Goal: Task Accomplishment & Management: Use online tool/utility

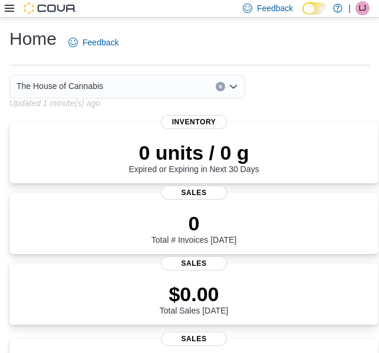
click at [9, 5] on icon at bounding box center [9, 8] width 9 height 7
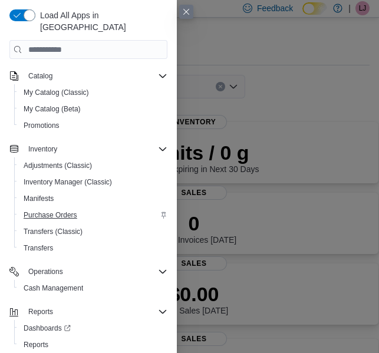
scroll to position [71, 0]
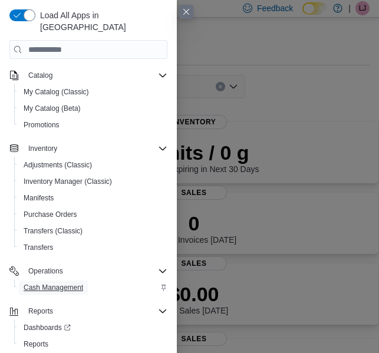
click at [64, 283] on span "Cash Management" at bounding box center [53, 287] width 59 height 9
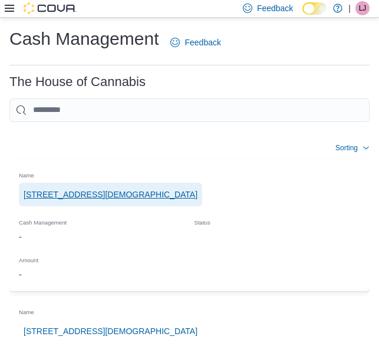
click at [102, 185] on span "1 Church St, Unit 9 Keswick" at bounding box center [111, 195] width 174 height 24
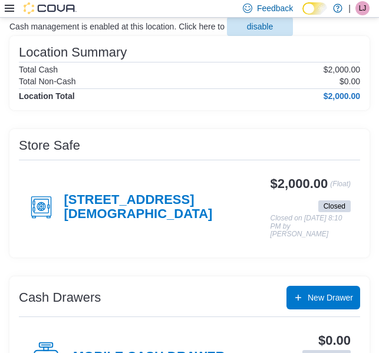
scroll to position [102, 0]
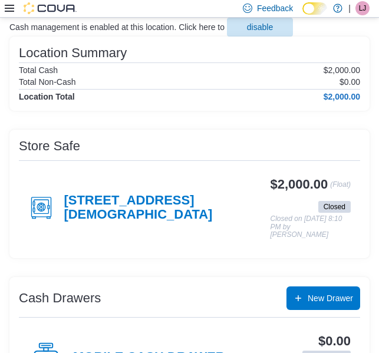
click at [153, 193] on h4 "1 Church St, Unit 9 Keswick" at bounding box center [167, 207] width 206 height 29
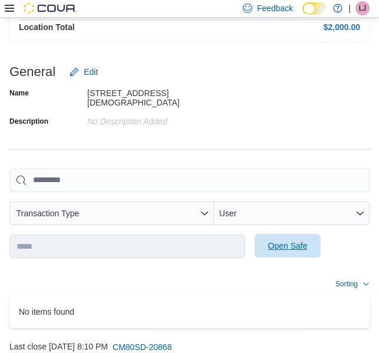
scroll to position [167, 0]
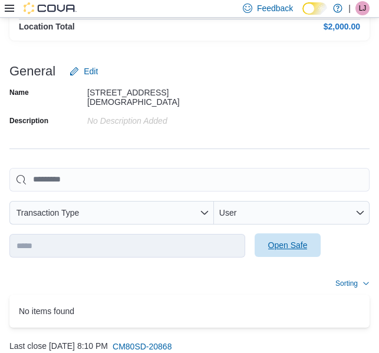
click at [282, 239] on span "Open Safe" at bounding box center [287, 245] width 39 height 12
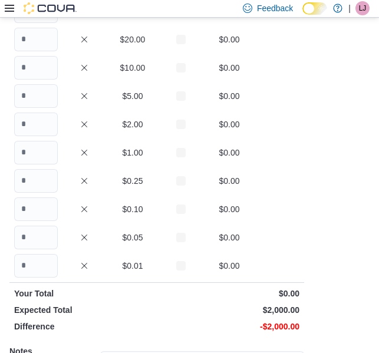
scroll to position [96, 0]
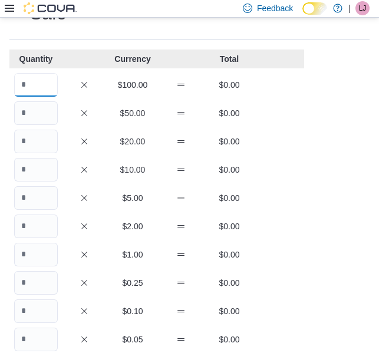
click at [35, 73] on input "Quantity" at bounding box center [36, 85] width 44 height 24
type input "*"
type input "**"
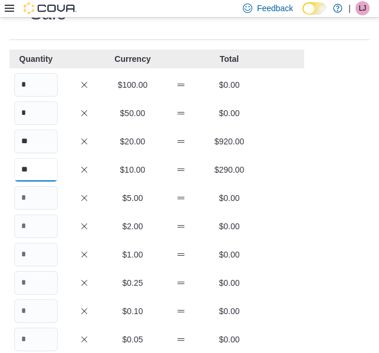
type input "**"
type input "***"
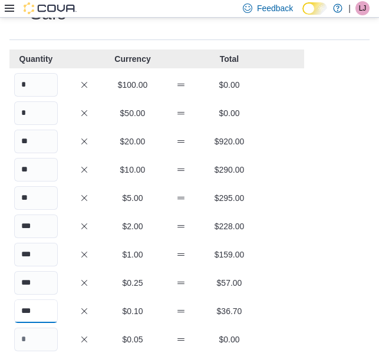
type input "***"
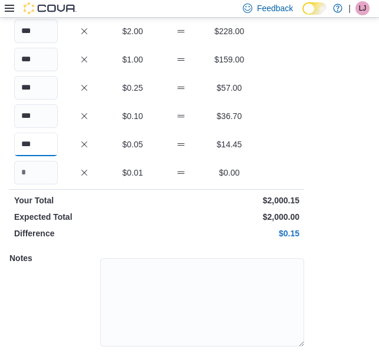
scroll to position [305, 0]
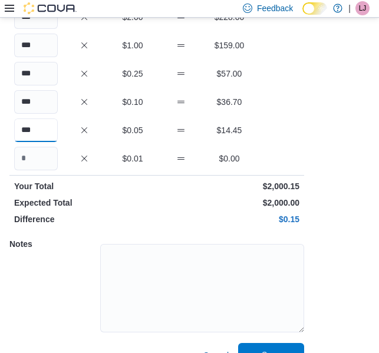
type input "***"
click at [247, 343] on span "Save" at bounding box center [271, 355] width 52 height 24
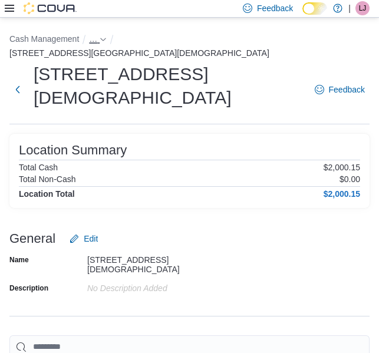
click at [91, 38] on span "…" at bounding box center [93, 38] width 8 height 9
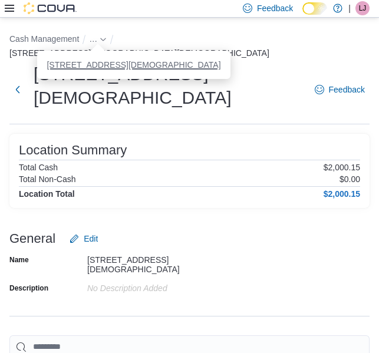
click at [100, 60] on button "1 Church St, Unit 9 Keswick" at bounding box center [134, 64] width 174 height 9
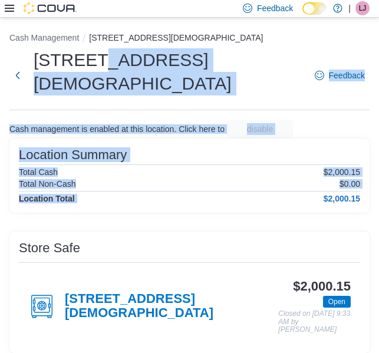
drag, startPoint x: 100, startPoint y: 60, endPoint x: 211, endPoint y: 193, distance: 172.7
click at [211, 193] on div "Cash Management 1 Church St, Unit 9 Keswick 1 Church St, Unit 9 Keswick Feedbac…" at bounding box center [189, 326] width 379 height 617
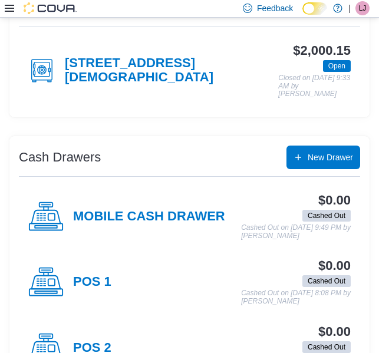
scroll to position [259, 0]
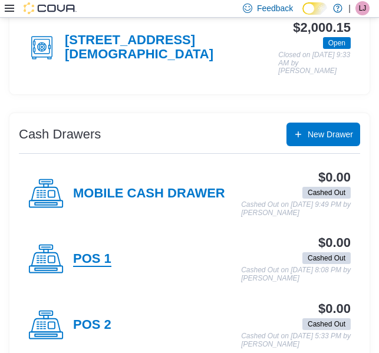
click at [78, 252] on h4 "POS 1" at bounding box center [92, 259] width 38 height 15
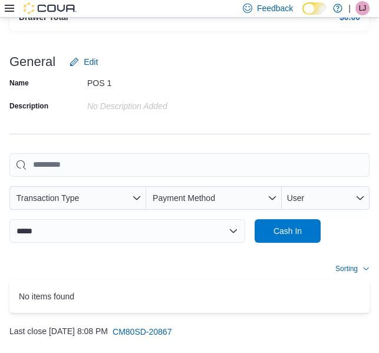
scroll to position [251, 0]
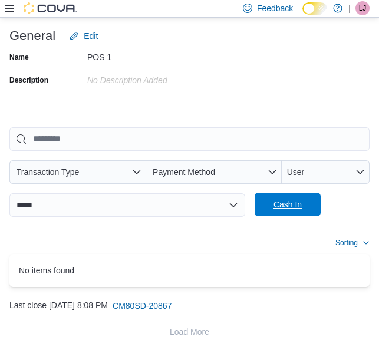
click at [283, 200] on span "Cash In" at bounding box center [287, 204] width 28 height 12
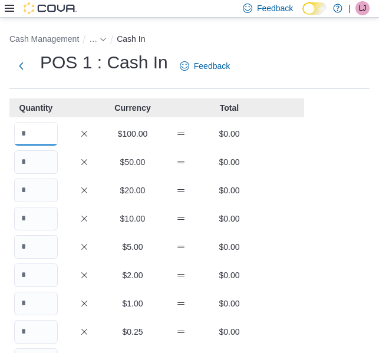
click at [48, 135] on input "Quantity" at bounding box center [36, 134] width 44 height 24
type input "*"
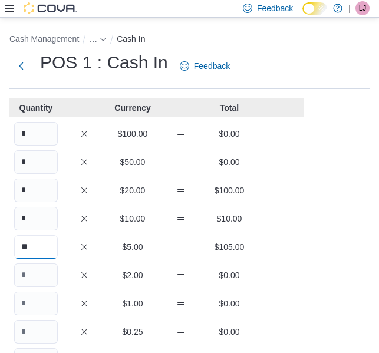
type input "**"
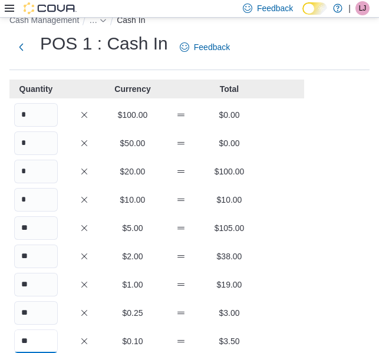
type input "**"
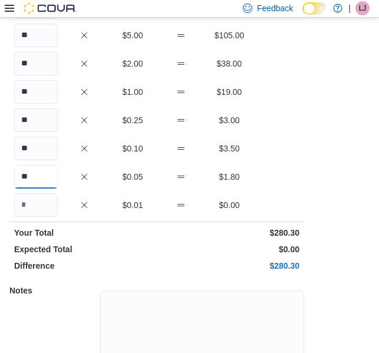
scroll to position [282, 0]
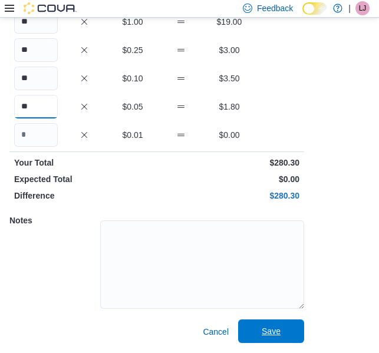
type input "**"
click at [274, 327] on span "Save" at bounding box center [271, 331] width 19 height 12
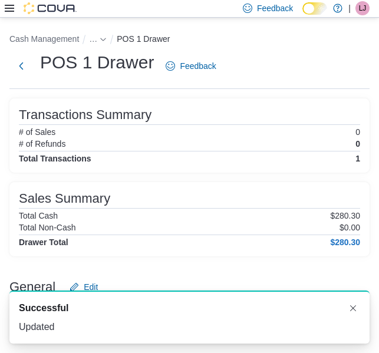
click at [95, 44] on div "…" at bounding box center [98, 39] width 18 height 14
click at [97, 38] on button "…" at bounding box center [98, 38] width 18 height 9
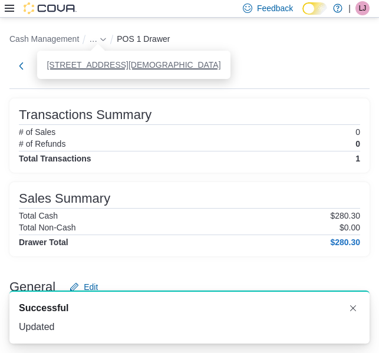
click at [135, 65] on button "1 Church St, Unit 9 Keswick" at bounding box center [134, 64] width 174 height 9
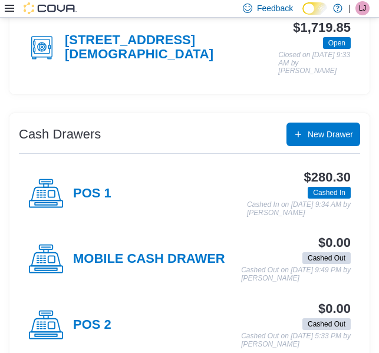
click at [95, 313] on div "POS 2" at bounding box center [69, 324] width 83 height 35
click at [95, 313] on div "Cash Management 1 Church St, Unit 9 Keswick 1 Church St, Unit 9 Keswick Feedbac…" at bounding box center [189, 67] width 379 height 617
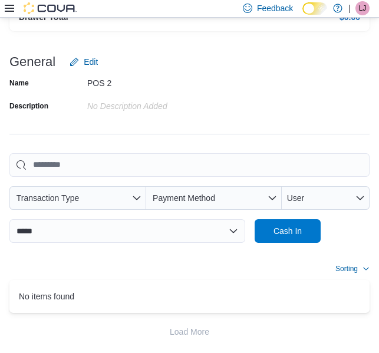
scroll to position [251, 0]
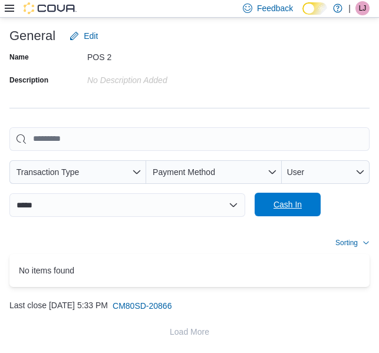
click at [300, 206] on span "Cash In" at bounding box center [287, 204] width 28 height 12
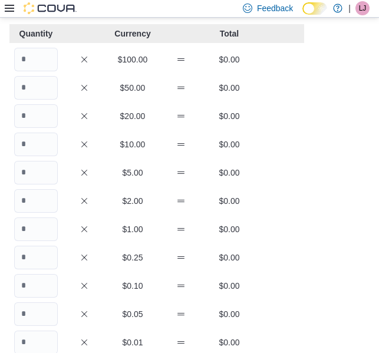
scroll to position [74, 0]
click at [44, 58] on input "Quantity" at bounding box center [36, 60] width 44 height 24
type input "*"
type input "**"
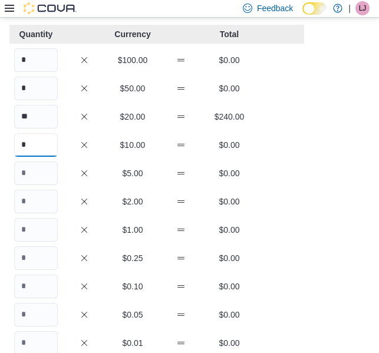
type input "*"
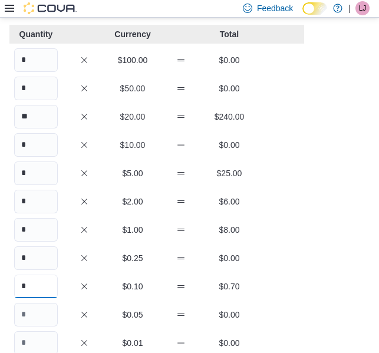
type input "*"
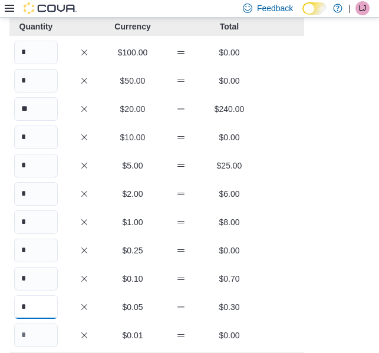
scroll to position [282, 0]
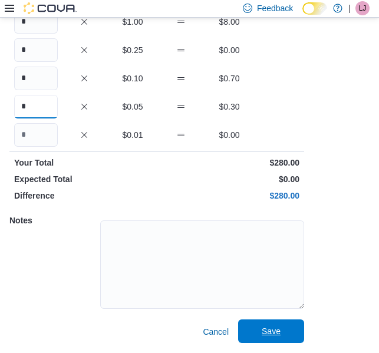
type input "*"
click at [277, 327] on span "Save" at bounding box center [271, 331] width 19 height 12
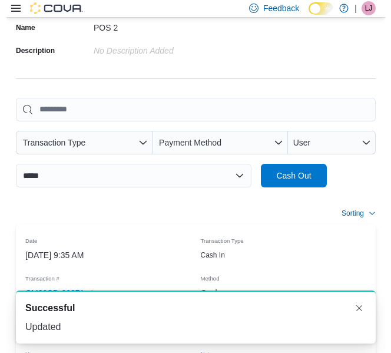
scroll to position [251, 0]
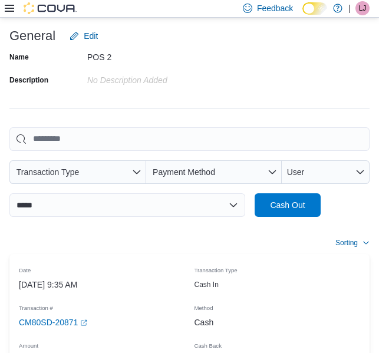
click at [262, 101] on div "**********" at bounding box center [189, 247] width 360 height 446
click at [229, 68] on div "Name POS 2 Description No Description added" at bounding box center [189, 68] width 360 height 41
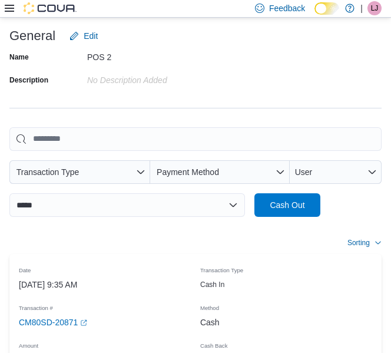
click at [9, 6] on icon at bounding box center [9, 8] width 9 height 9
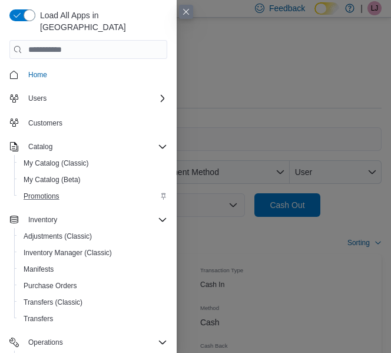
scroll to position [71, 0]
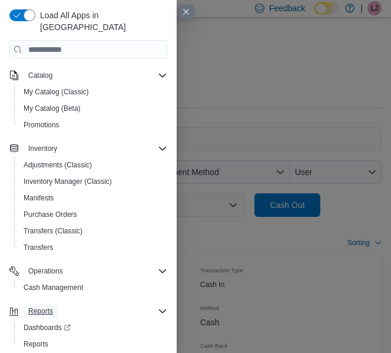
click at [37, 306] on span "Reports" at bounding box center [40, 310] width 25 height 9
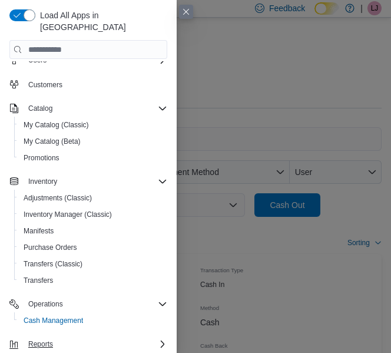
scroll to position [38, 0]
click at [41, 339] on span "Reports" at bounding box center [40, 343] width 25 height 9
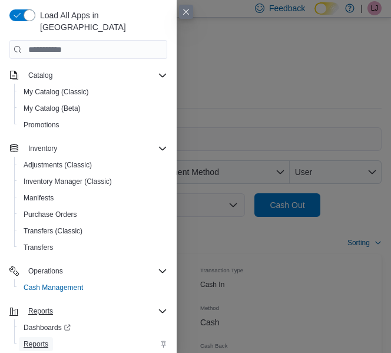
click at [37, 339] on span "Reports" at bounding box center [36, 343] width 25 height 9
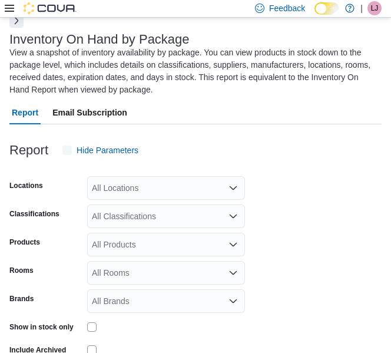
scroll to position [64, 0]
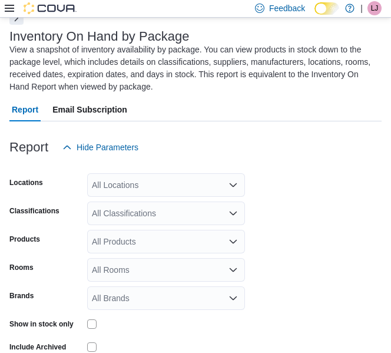
click at [163, 184] on div "All Locations" at bounding box center [166, 185] width 158 height 24
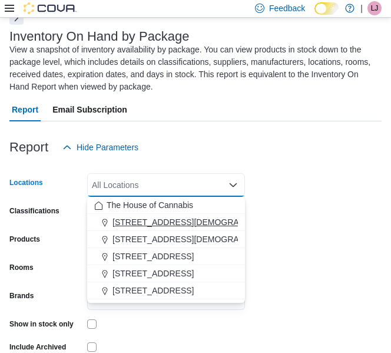
click at [167, 224] on span "1 Church St, Unit 9 Keswick" at bounding box center [200, 222] width 174 height 12
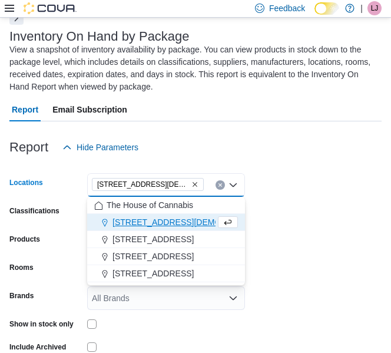
click at [322, 148] on div "Report Hide Parameters" at bounding box center [195, 147] width 372 height 24
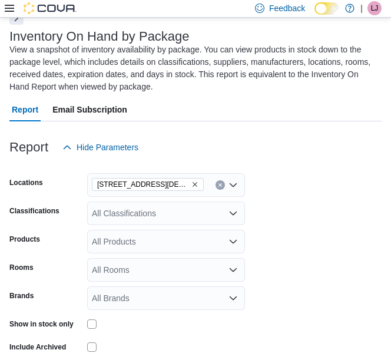
click at [158, 216] on div "All Classifications" at bounding box center [166, 213] width 158 height 24
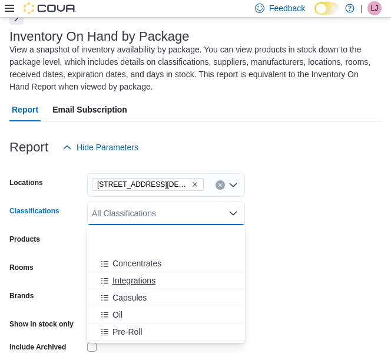
scroll to position [173, 0]
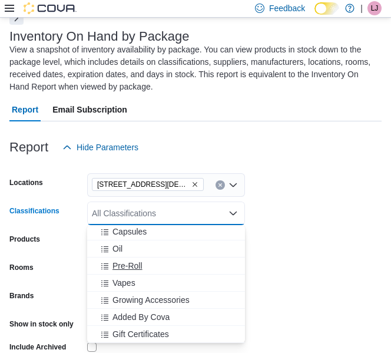
click at [130, 263] on span "Pre-Roll" at bounding box center [128, 266] width 30 height 12
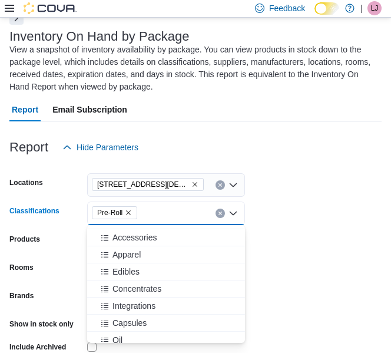
scroll to position [77, 0]
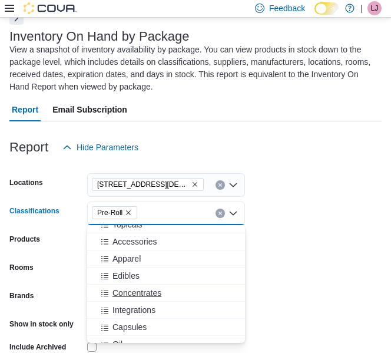
click at [135, 291] on span "Concentrates" at bounding box center [137, 293] width 49 height 12
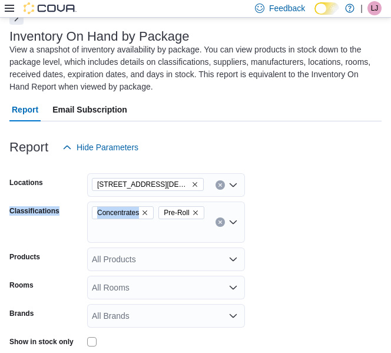
drag, startPoint x: 245, startPoint y: 191, endPoint x: 273, endPoint y: 227, distance: 45.3
click at [273, 227] on form "Locations 1 Church St, Unit 9 Keswick Classifications Concentrates Pre-Roll Pro…" at bounding box center [195, 282] width 372 height 247
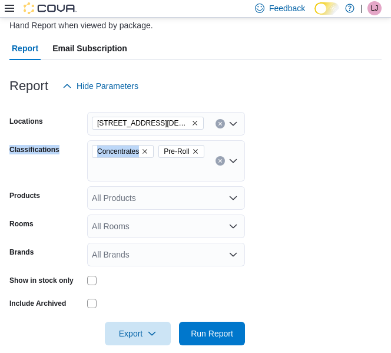
scroll to position [131, 0]
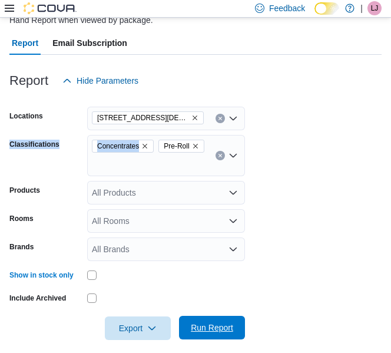
click at [199, 323] on span "Run Report" at bounding box center [212, 328] width 42 height 12
click at [130, 322] on span "Export" at bounding box center [138, 328] width 52 height 24
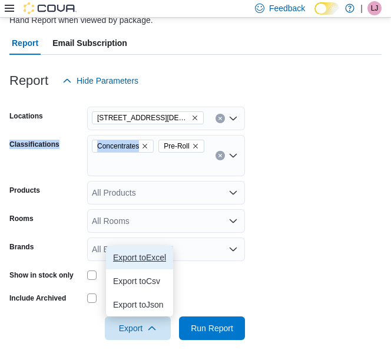
click at [128, 256] on span "Export to Excel" at bounding box center [139, 257] width 53 height 9
